Goal: Task Accomplishment & Management: Use online tool/utility

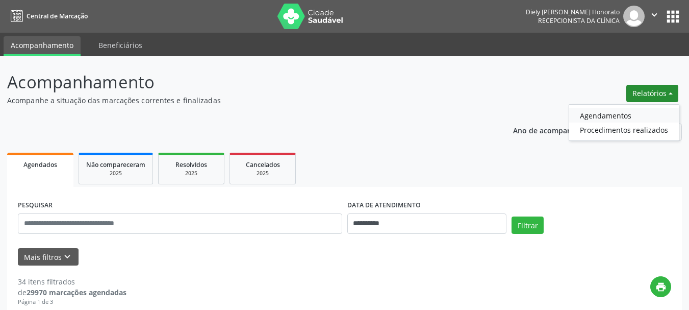
click at [620, 112] on link "Agendamentos" at bounding box center [624, 115] width 110 height 14
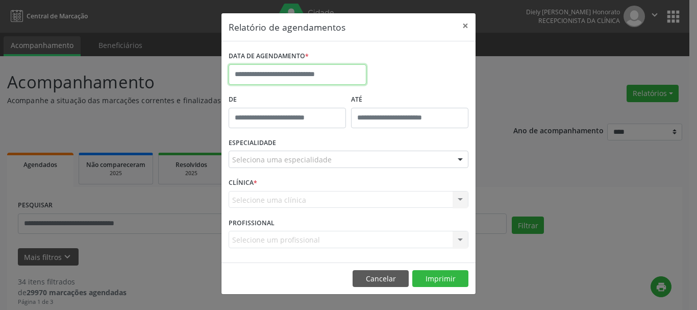
click at [269, 75] on input "text" at bounding box center [297, 74] width 138 height 20
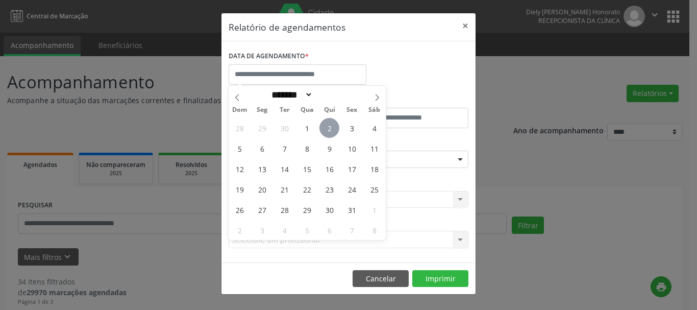
click at [326, 126] on span "2" at bounding box center [329, 128] width 20 height 20
type input "**********"
click at [326, 126] on span "2" at bounding box center [329, 128] width 20 height 20
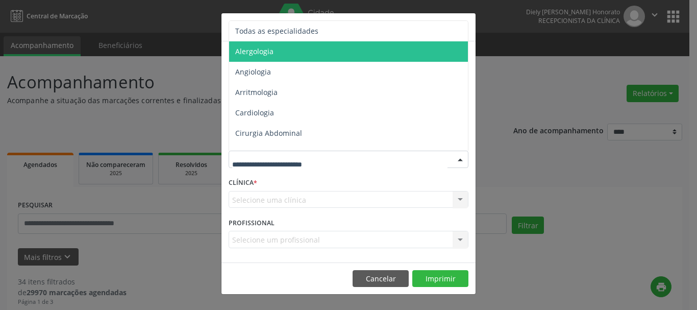
click at [295, 39] on span "Todas as especialidades" at bounding box center [349, 31] width 240 height 20
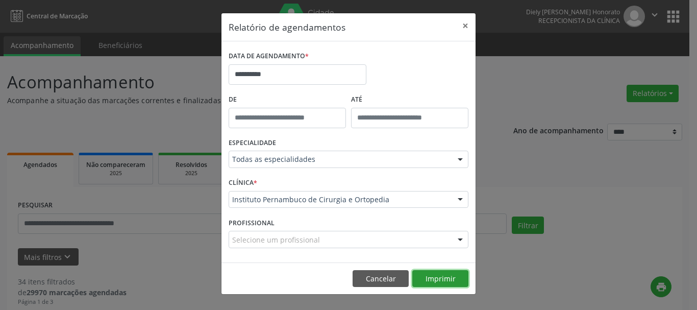
click at [442, 281] on button "Imprimir" at bounding box center [440, 278] width 56 height 17
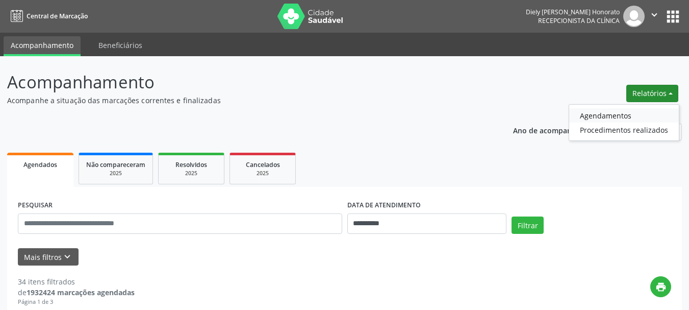
click at [606, 110] on link "Agendamentos" at bounding box center [624, 115] width 110 height 14
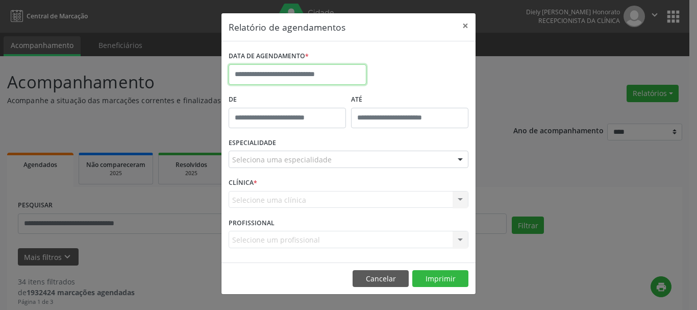
drag, startPoint x: 340, startPoint y: 75, endPoint x: 337, endPoint y: 68, distance: 7.6
click at [337, 68] on input "text" at bounding box center [297, 74] width 138 height 20
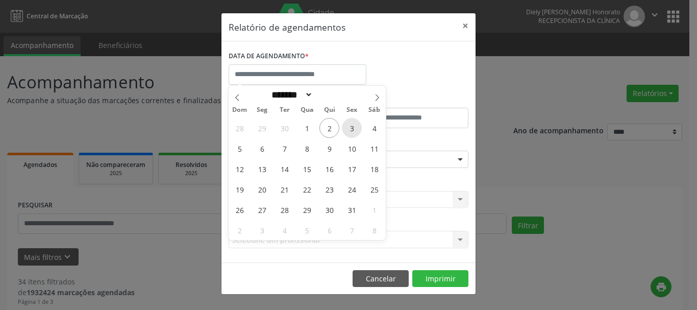
click at [349, 130] on span "3" at bounding box center [352, 128] width 20 height 20
type input "**********"
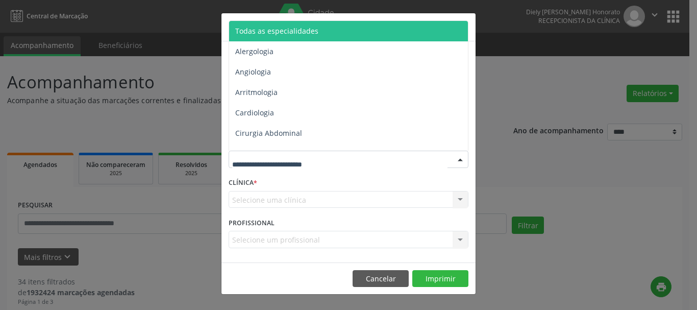
click at [286, 28] on span "Todas as especialidades" at bounding box center [276, 31] width 83 height 10
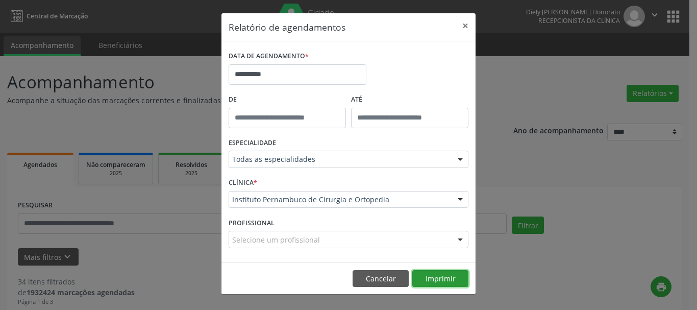
click at [422, 275] on button "Imprimir" at bounding box center [440, 278] width 56 height 17
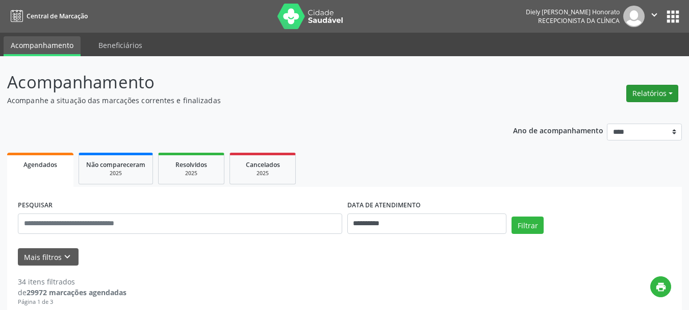
click at [649, 91] on button "Relatórios" at bounding box center [652, 93] width 52 height 17
click at [621, 108] on ul "Agendamentos Procedimentos realizados" at bounding box center [624, 122] width 111 height 37
click at [612, 113] on link "Agendamentos" at bounding box center [624, 115] width 110 height 14
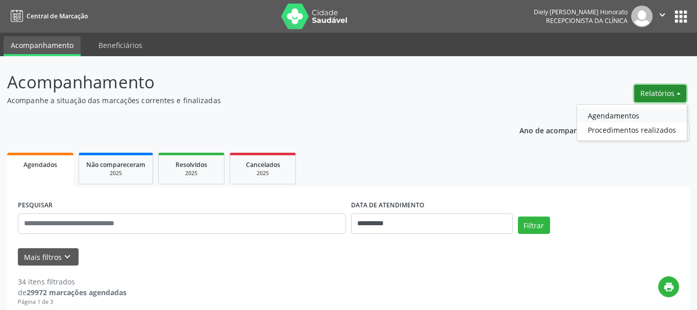
select select "*"
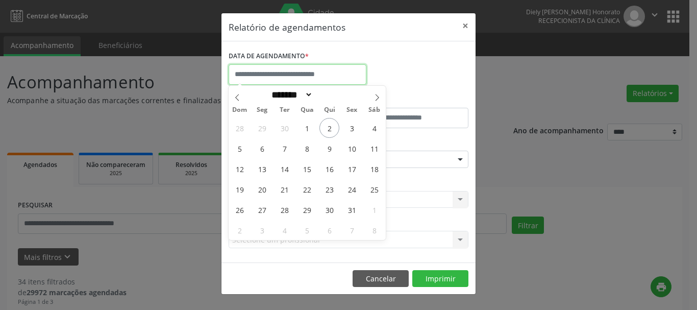
click at [302, 77] on input "text" at bounding box center [297, 74] width 138 height 20
click at [347, 131] on span "3" at bounding box center [352, 128] width 20 height 20
type input "**********"
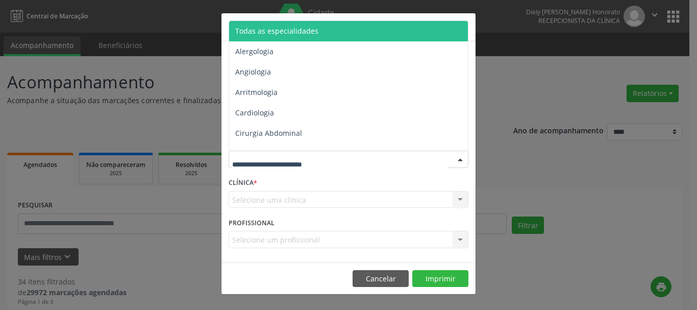
click at [297, 33] on span "Todas as especialidades" at bounding box center [276, 31] width 83 height 10
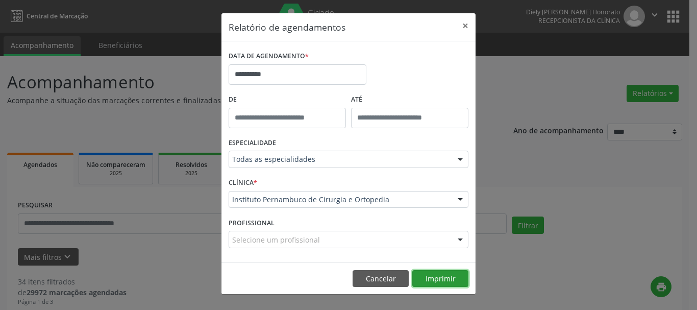
click at [431, 277] on button "Imprimir" at bounding box center [440, 278] width 56 height 17
